Goal: Information Seeking & Learning: Learn about a topic

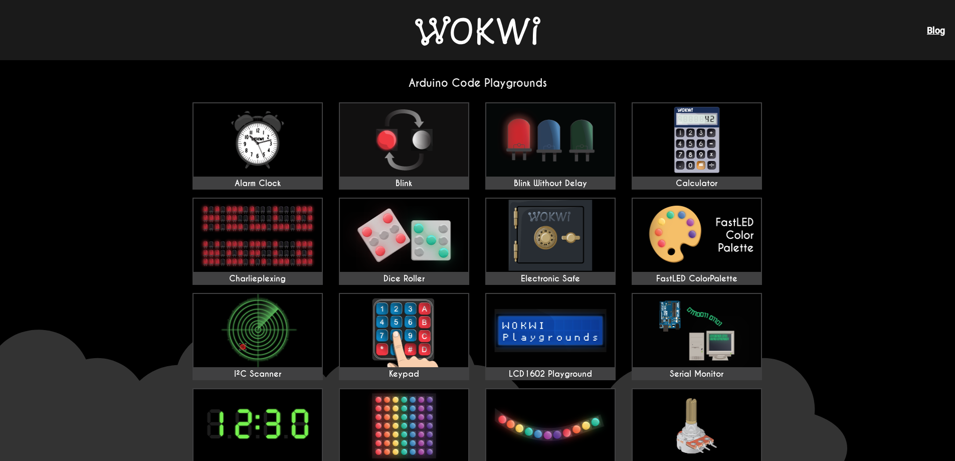
click at [446, 31] on img at bounding box center [477, 31] width 125 height 30
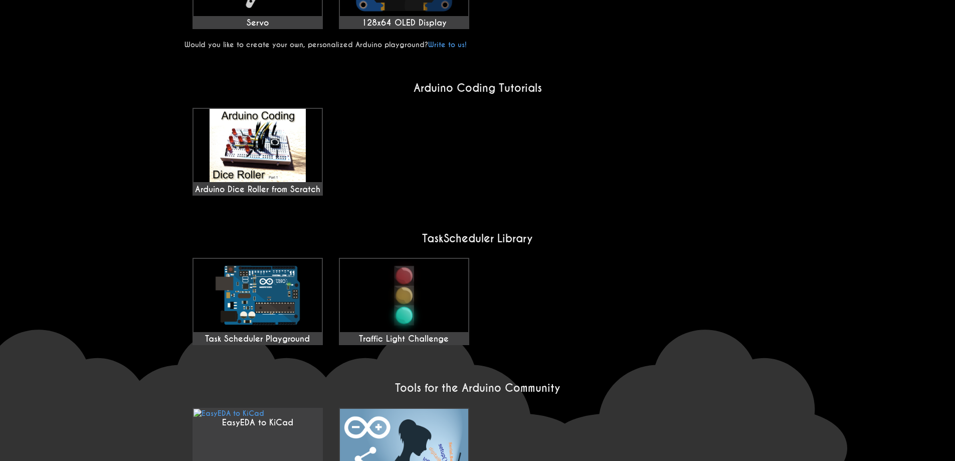
scroll to position [602, 0]
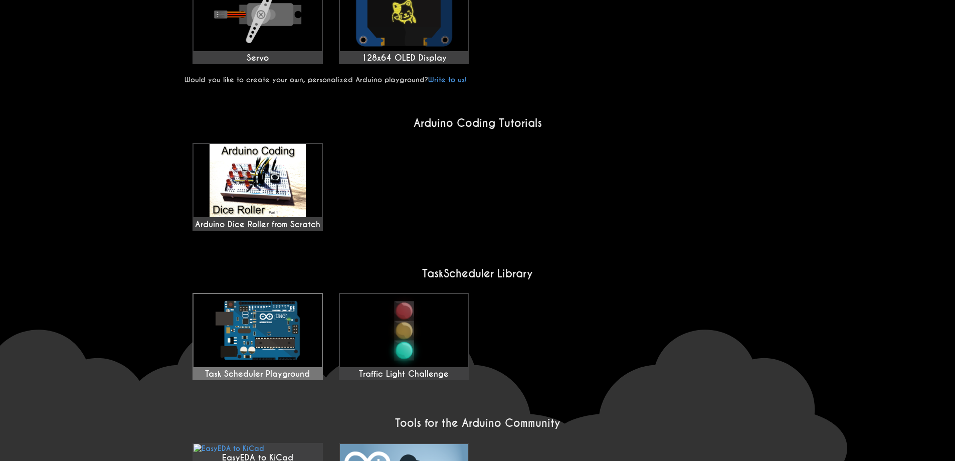
click at [221, 324] on img at bounding box center [258, 330] width 128 height 73
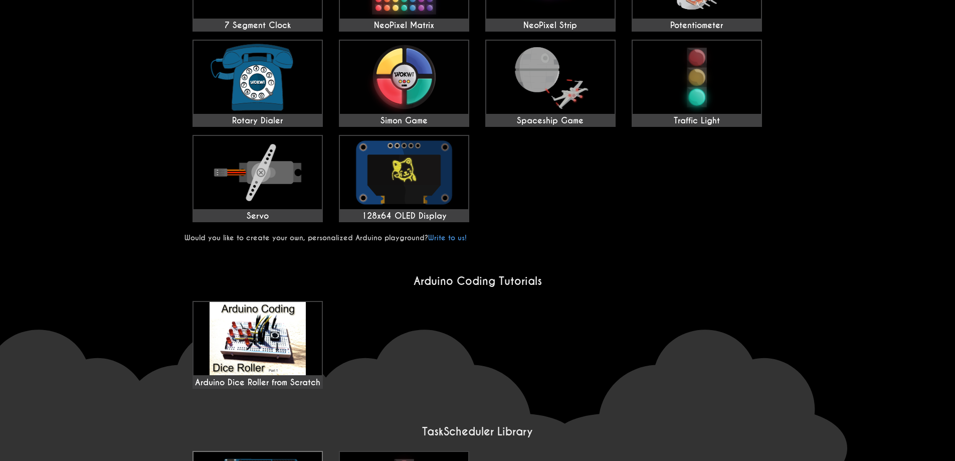
scroll to position [451, 0]
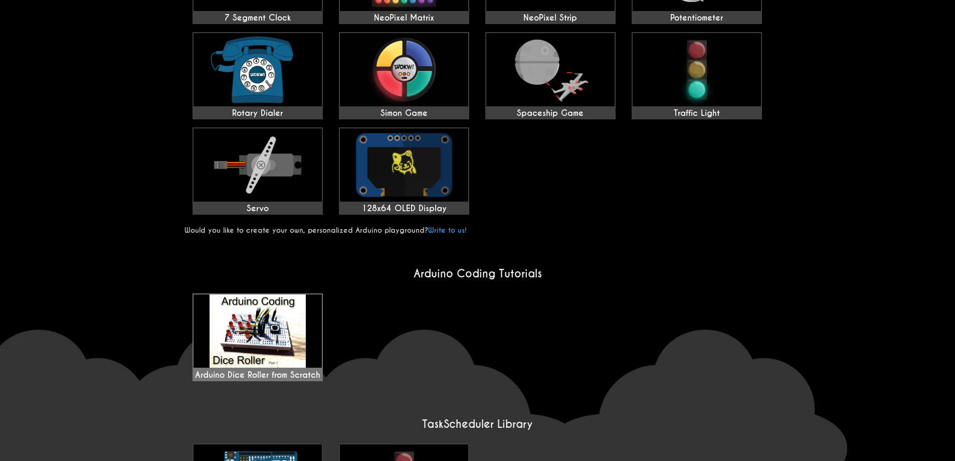
click at [311, 316] on img at bounding box center [258, 330] width 128 height 73
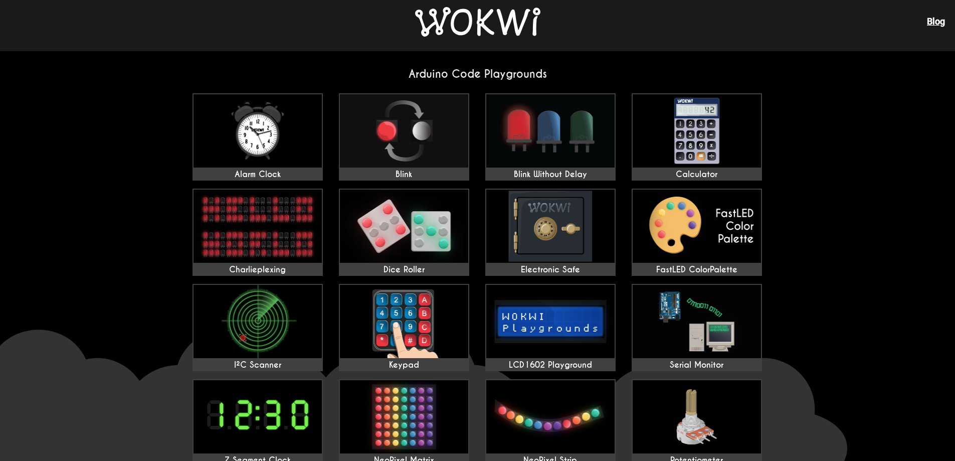
scroll to position [0, 0]
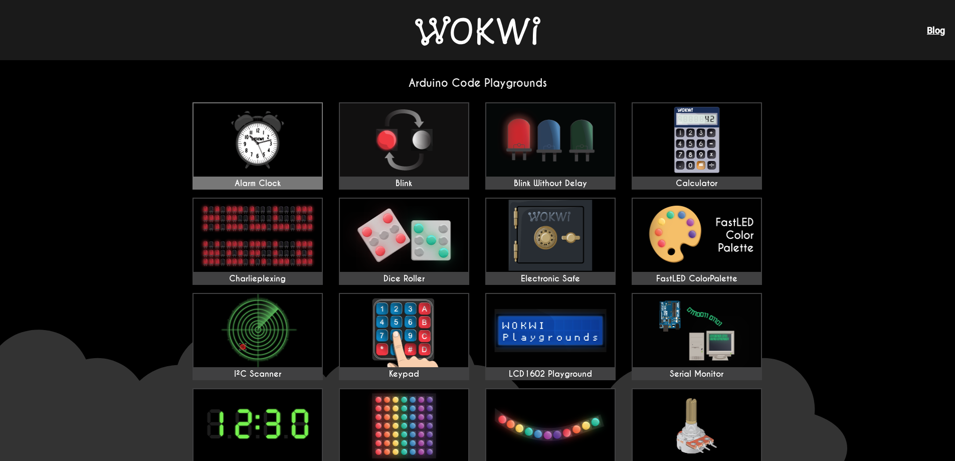
click at [274, 162] on img at bounding box center [258, 139] width 128 height 73
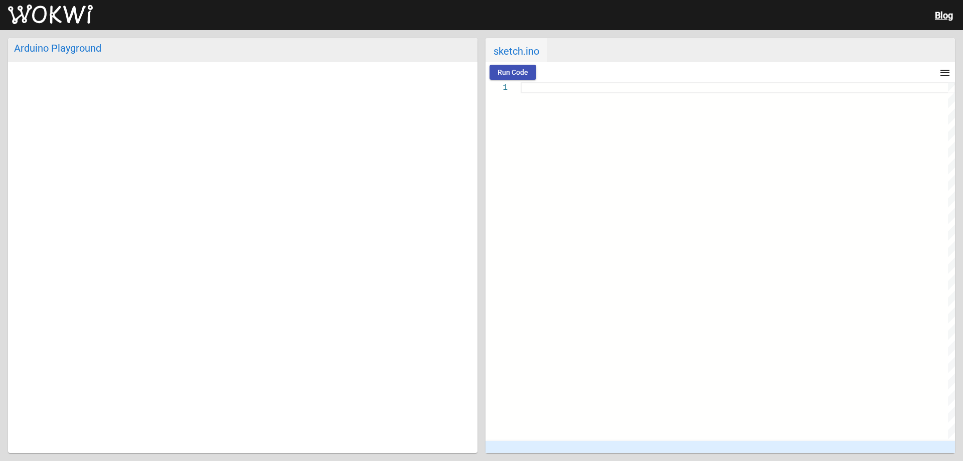
type textarea "/** Arduino Digital Alarm Clock Copyright (C) 2020, Uri Shaked. Released under …"
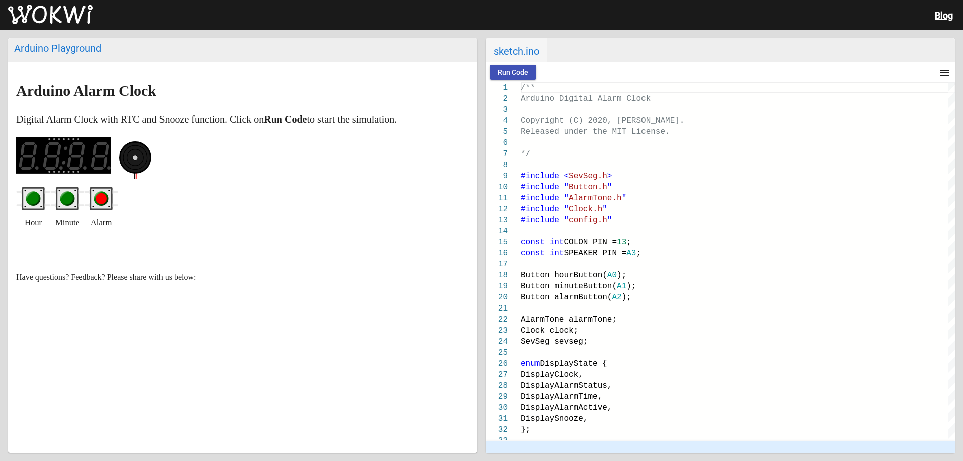
click at [135, 156] on ellipse at bounding box center [135, 157] width 31 height 31
click at [76, 167] on rect at bounding box center [63, 155] width 95 height 36
click at [98, 221] on small "Alarm" at bounding box center [102, 223] width 22 height 16
